Goal: Information Seeking & Learning: Learn about a topic

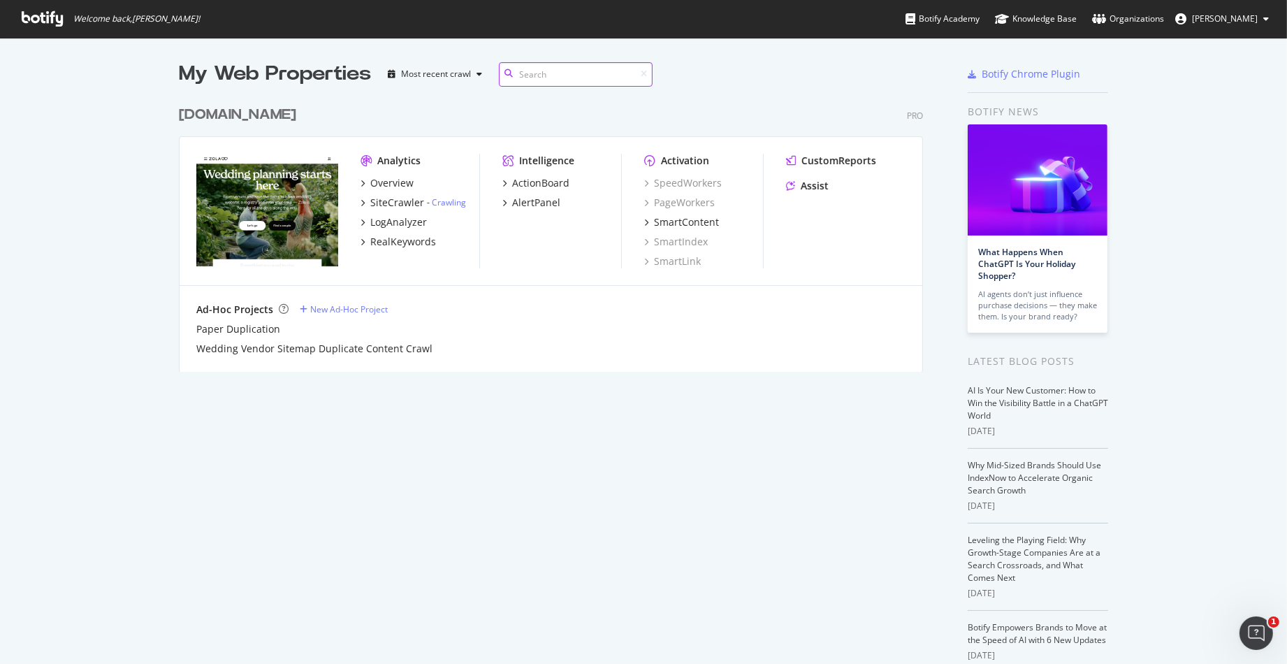
scroll to position [272, 743]
click at [522, 182] on div "ActionBoard" at bounding box center [540, 183] width 57 height 14
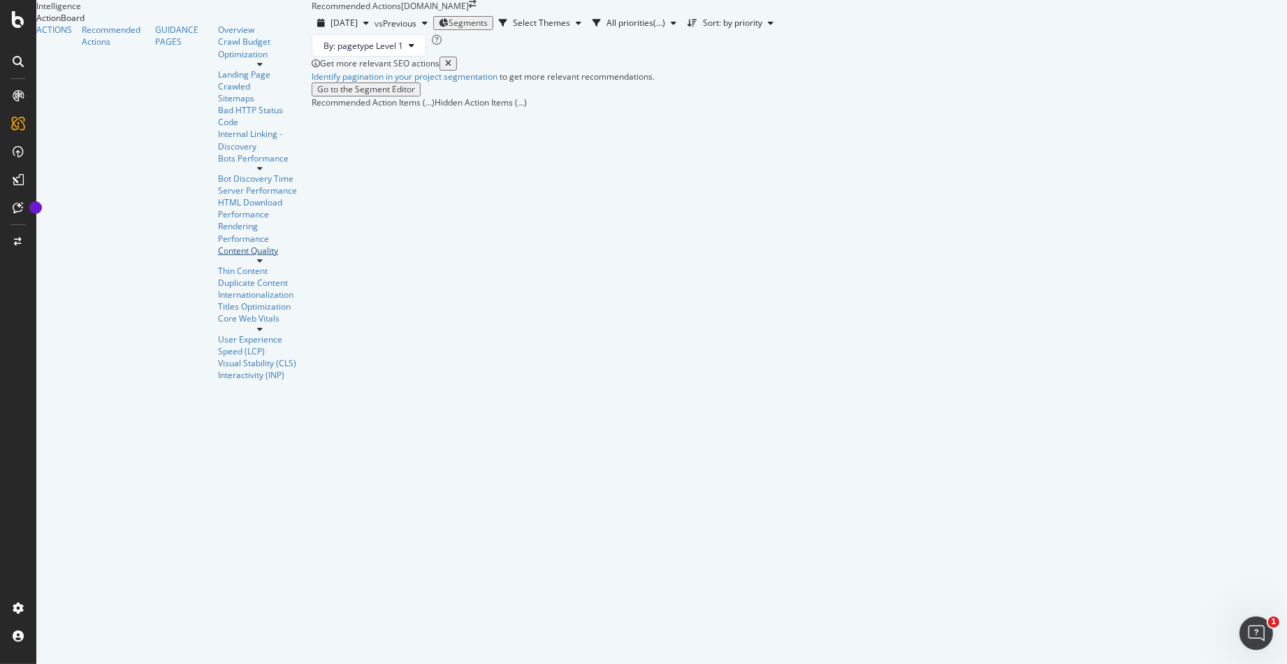
click at [218, 245] on div "Content Quality" at bounding box center [260, 251] width 84 height 12
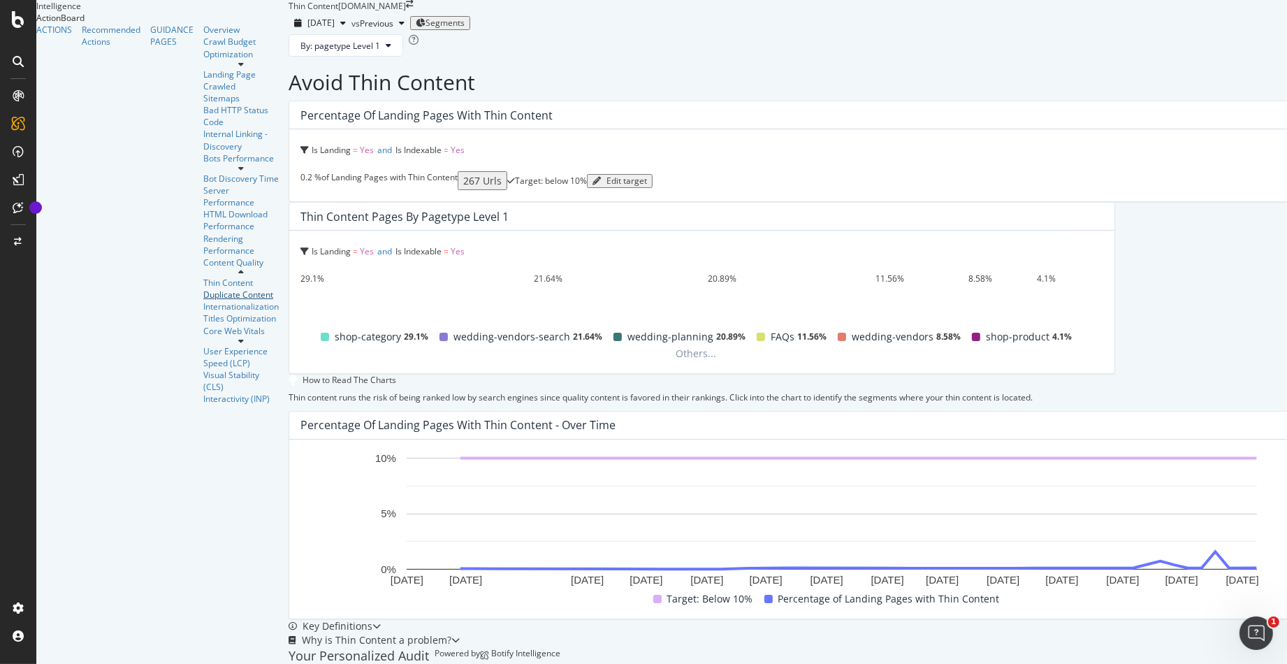
click at [203, 289] on div "Duplicate Content" at bounding box center [240, 295] width 75 height 12
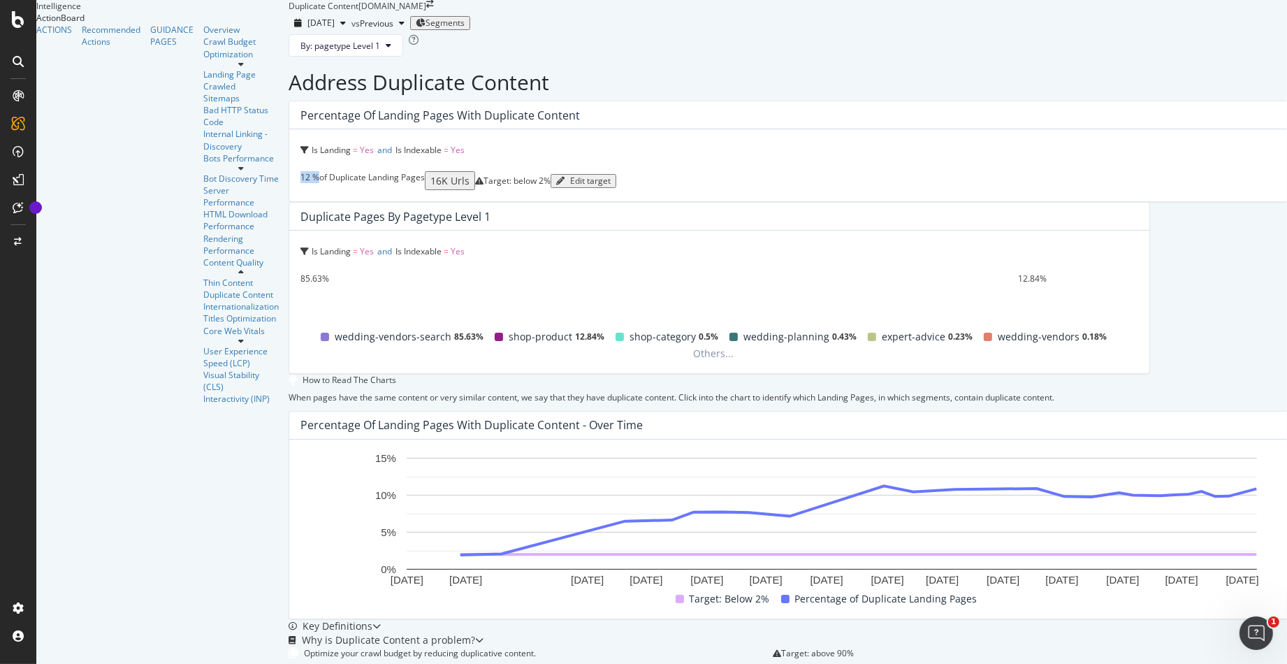
drag, startPoint x: 179, startPoint y: 262, endPoint x: 322, endPoint y: 271, distance: 143.5
click at [322, 201] on div "Is Landing = Yes and Is Indexable = Yes 12 % of Duplicate Landing Pages 16K Url…" at bounding box center [831, 165] width 1085 height 72
click at [898, 272] on div "85.63%" at bounding box center [658, 278] width 717 height 12
